Goal: Task Accomplishment & Management: Manage account settings

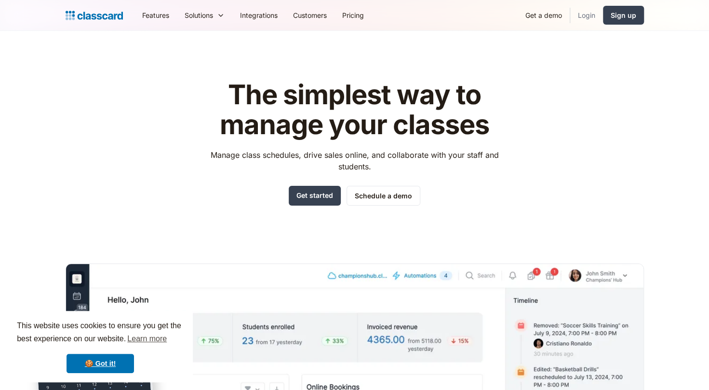
click at [591, 17] on link "Login" at bounding box center [586, 15] width 33 height 22
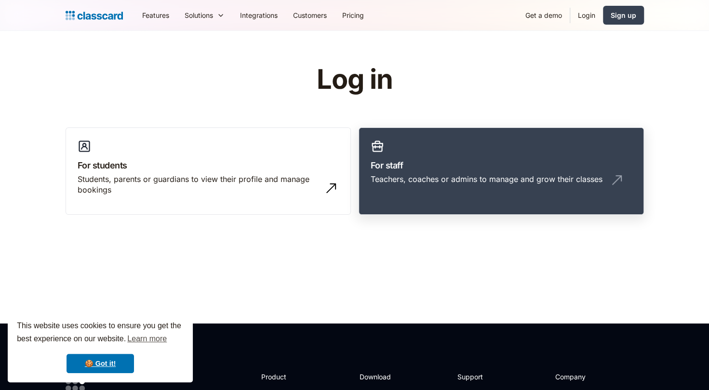
click at [461, 165] on h3 "For staff" at bounding box center [501, 165] width 261 height 13
